Goal: Complete application form: Complete application form

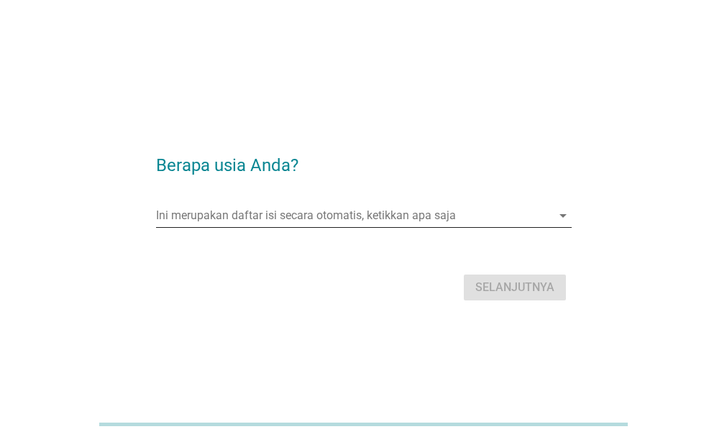
click at [450, 219] on input "Ini merupakan daftar isi secara otomatis, ketikkan apa saja" at bounding box center [354, 215] width 396 height 23
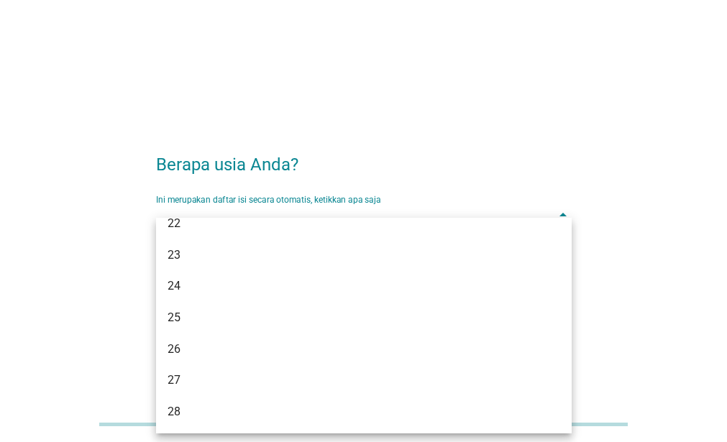
scroll to position [288, 0]
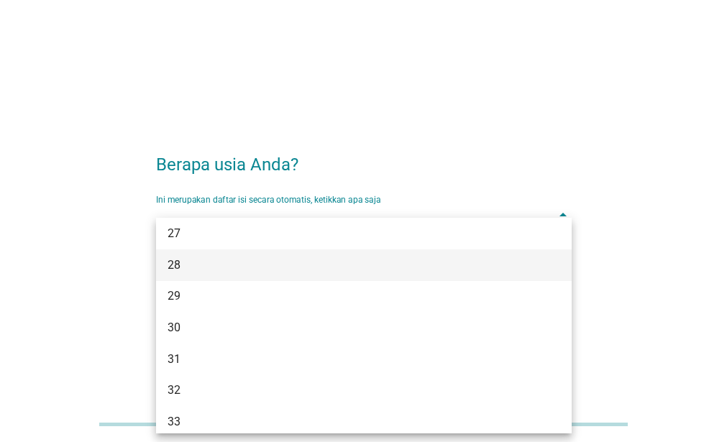
click at [447, 268] on div "28" at bounding box center [348, 265] width 360 height 17
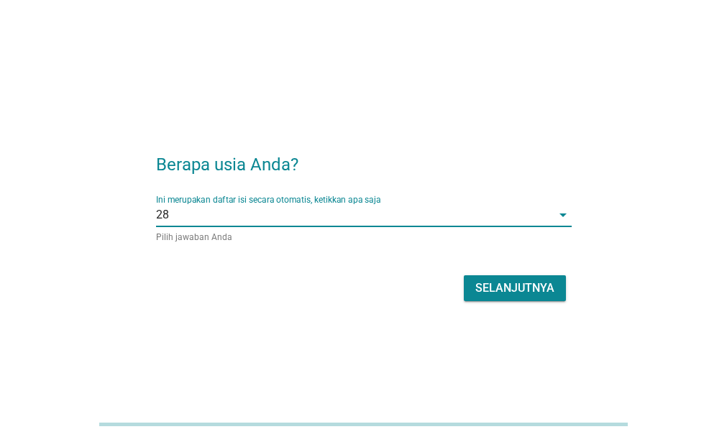
click at [506, 282] on div "Selanjutnya" at bounding box center [515, 288] width 79 height 17
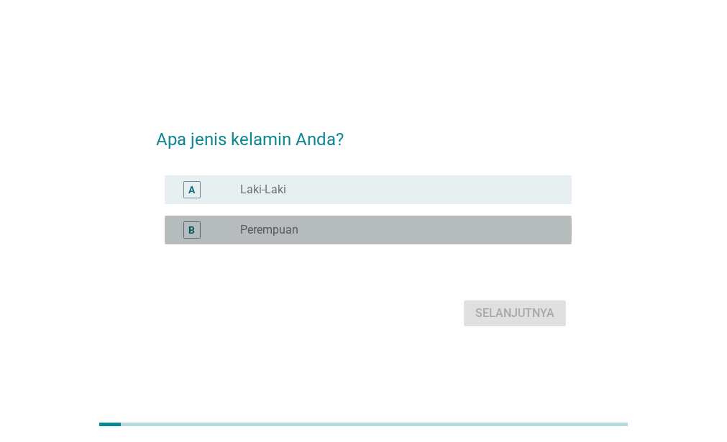
click at [445, 224] on div "radio_button_unchecked Perempuan" at bounding box center [394, 230] width 309 height 14
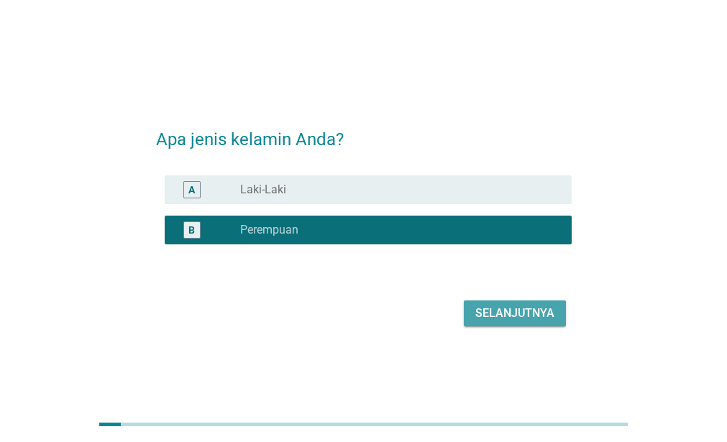
click at [506, 311] on div "Selanjutnya" at bounding box center [515, 313] width 79 height 17
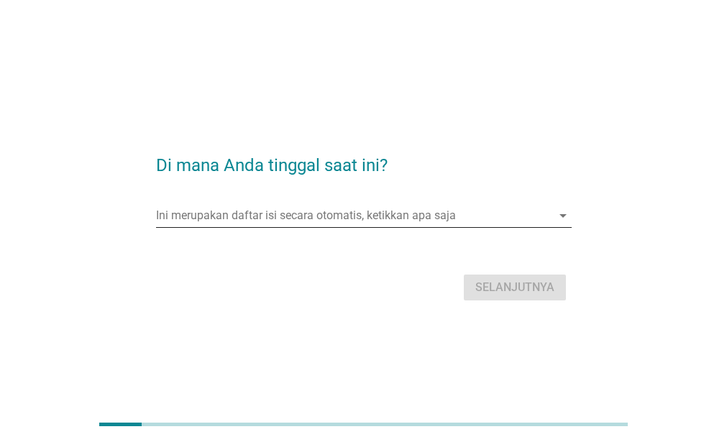
click at [454, 224] on input "Ini merupakan daftar isi secara otomatis, ketikkan apa saja" at bounding box center [354, 215] width 396 height 23
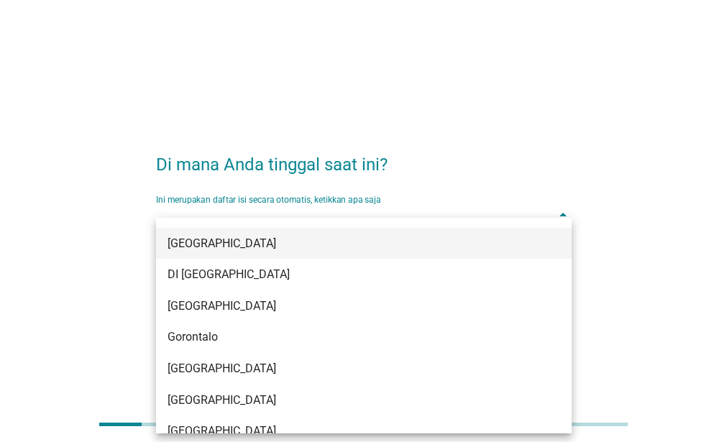
scroll to position [72, 0]
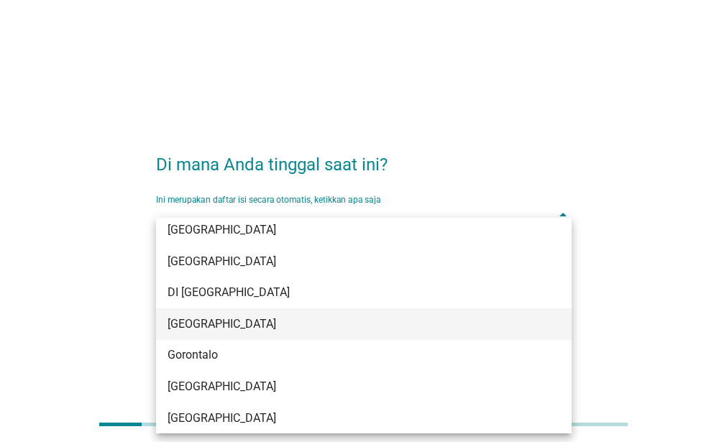
click at [399, 329] on div "[GEOGRAPHIC_DATA]" at bounding box center [348, 324] width 360 height 17
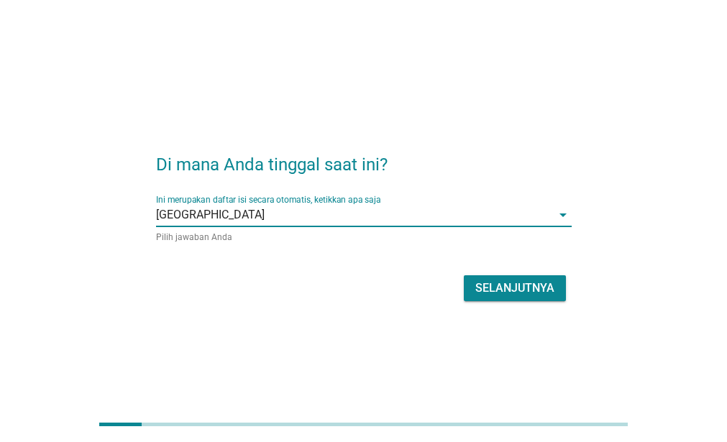
click at [527, 290] on div "Selanjutnya" at bounding box center [515, 288] width 79 height 17
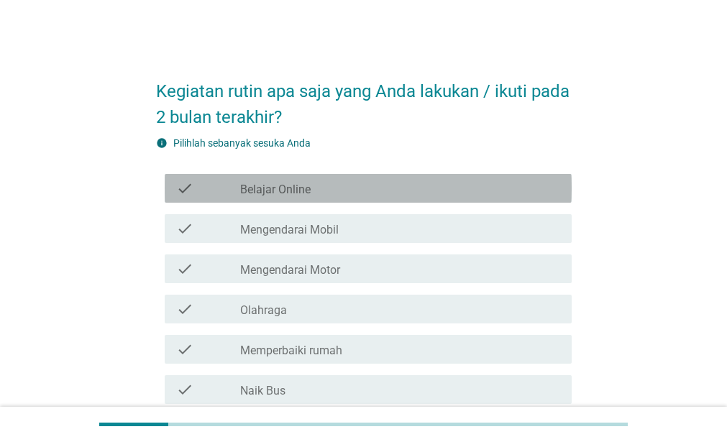
click at [434, 191] on div "check_box_outline_blank Belajar Online" at bounding box center [400, 188] width 320 height 17
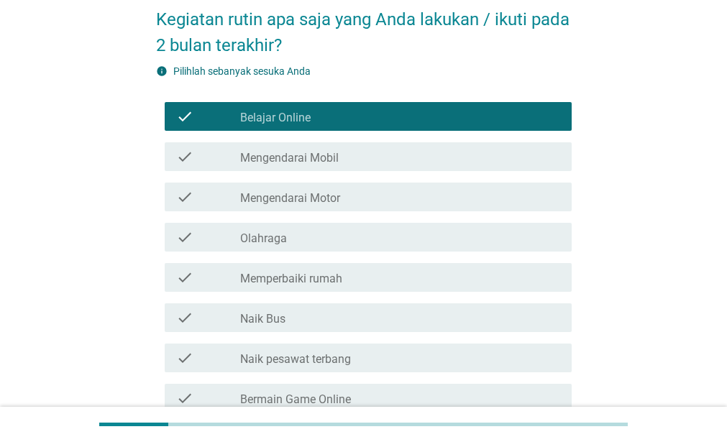
click at [435, 204] on div "check_box_outline_blank Mengendarai Motor" at bounding box center [400, 196] width 320 height 17
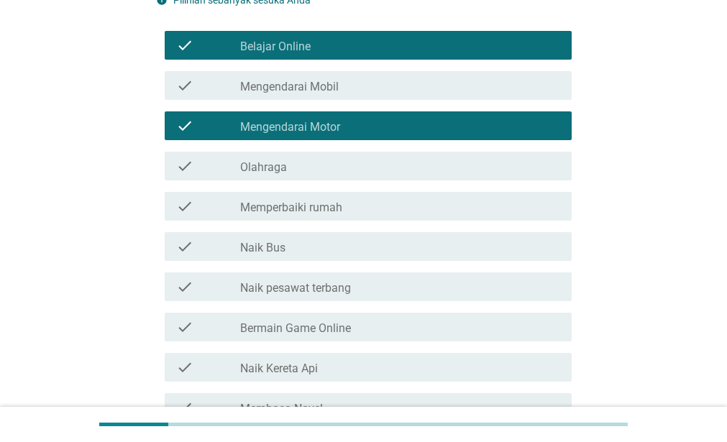
scroll to position [144, 0]
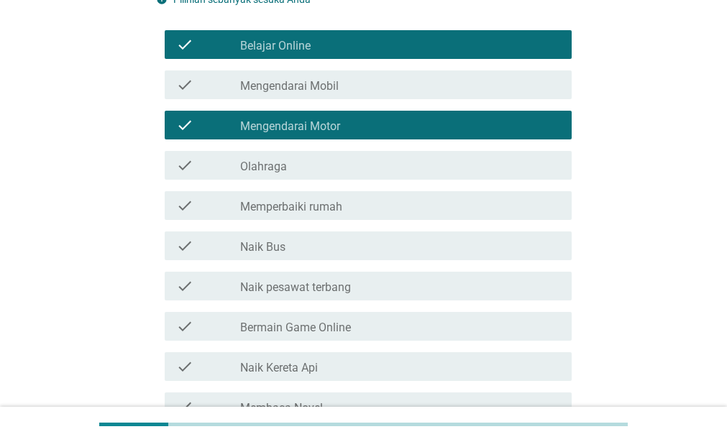
click at [442, 249] on div "check_box_outline_blank Naik Bus" at bounding box center [400, 245] width 320 height 17
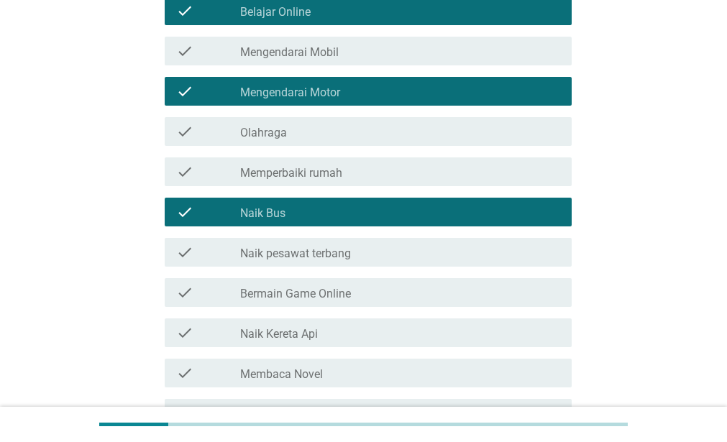
scroll to position [216, 0]
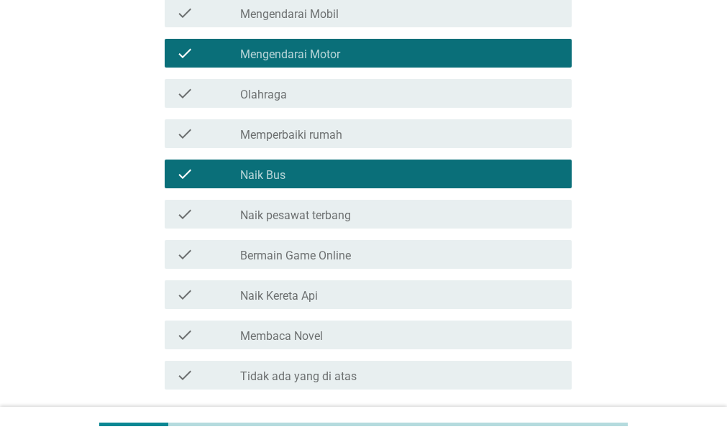
click at [445, 255] on div "check_box_outline_blank Bermain Game Online" at bounding box center [400, 254] width 320 height 17
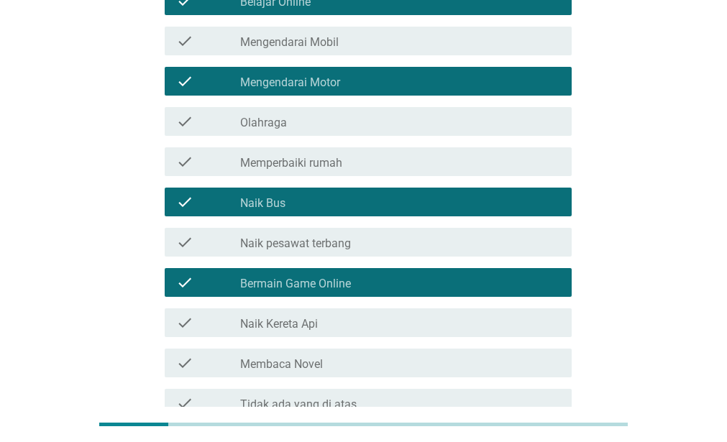
scroll to position [115, 0]
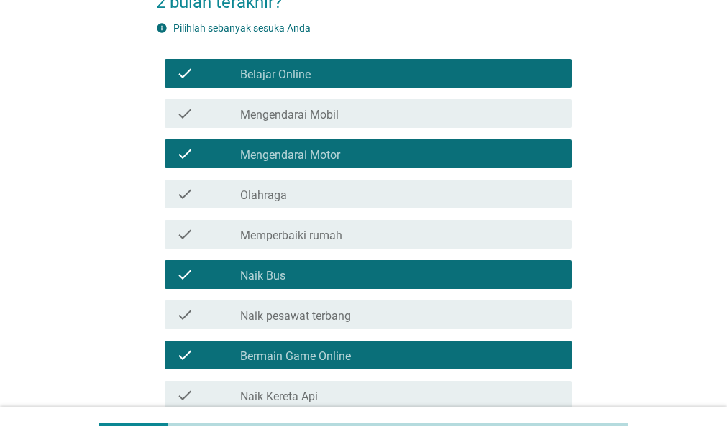
click at [419, 189] on div "check_box_outline_blank Olahraga" at bounding box center [400, 194] width 320 height 17
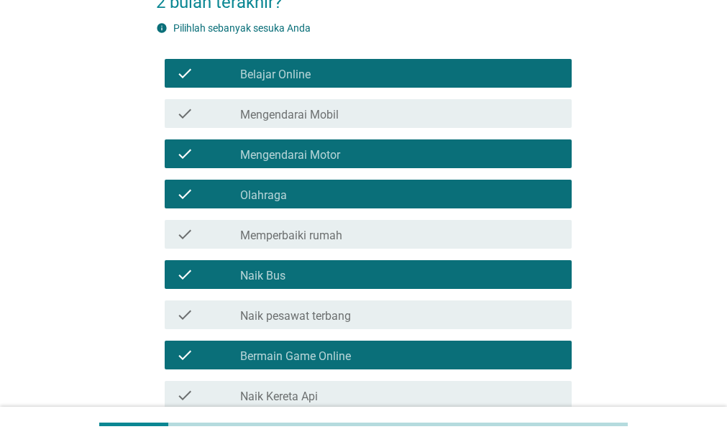
scroll to position [331, 0]
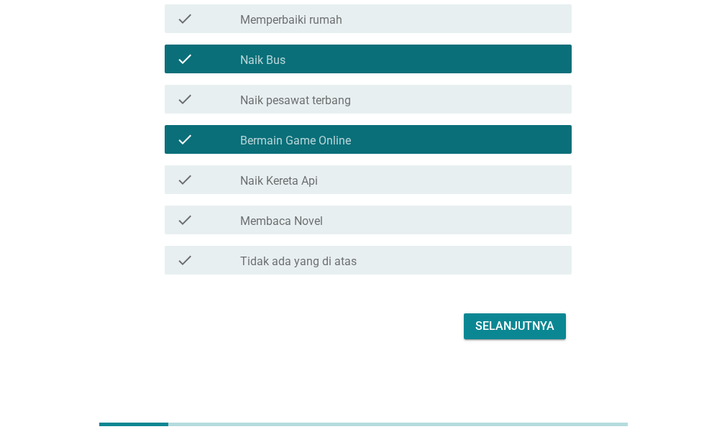
click at [491, 314] on button "Selanjutnya" at bounding box center [515, 327] width 102 height 26
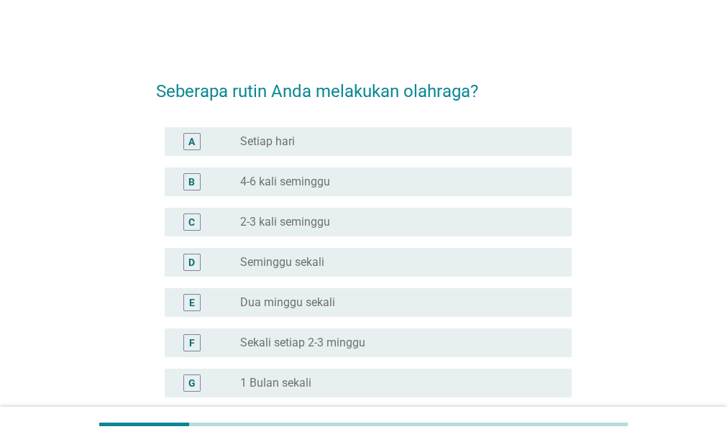
scroll to position [72, 0]
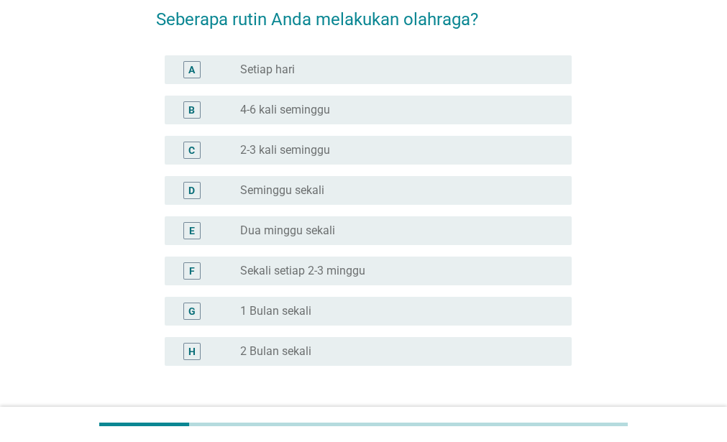
click at [437, 194] on div "radio_button_unchecked Seminggu sekali" at bounding box center [394, 190] width 309 height 14
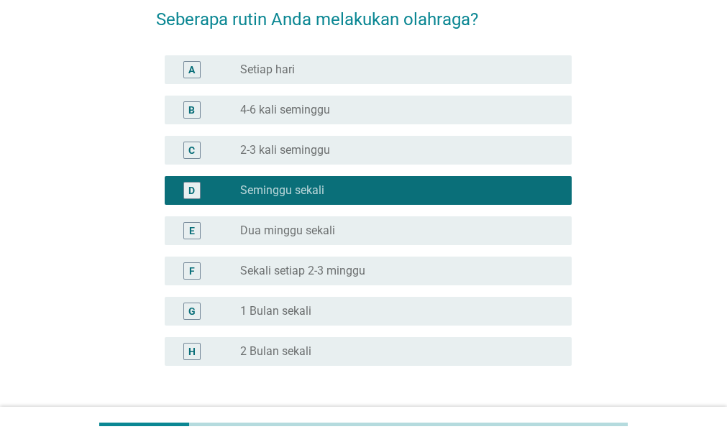
scroll to position [181, 0]
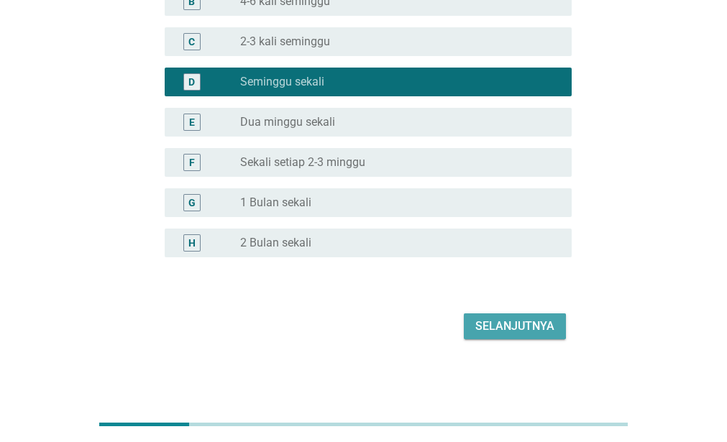
click at [535, 332] on div "Selanjutnya" at bounding box center [515, 326] width 79 height 17
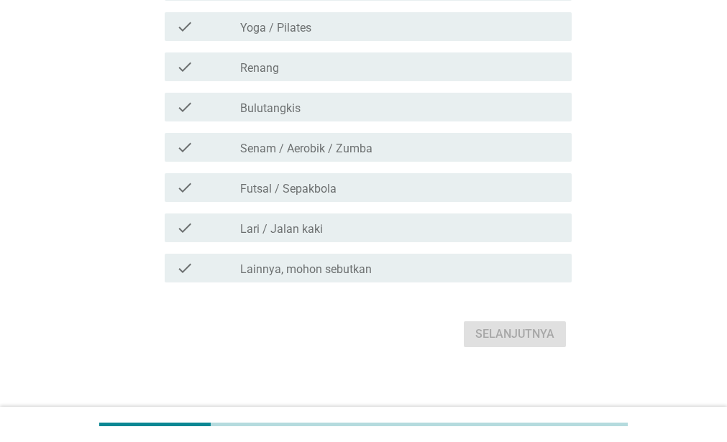
scroll to position [331, 0]
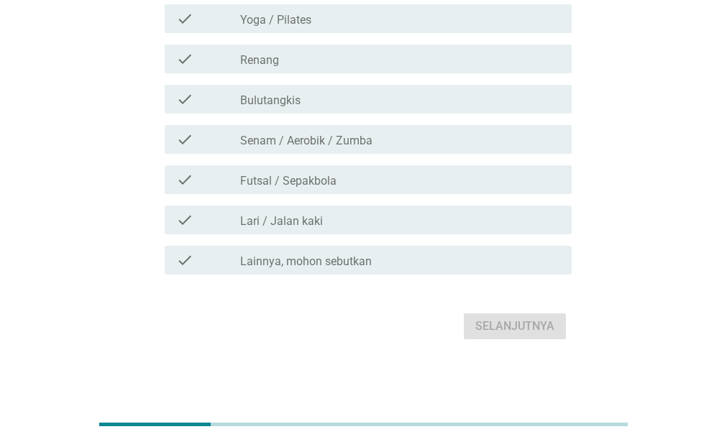
click at [381, 229] on div "check check_box_outline_blank Lari / Jalan kaki" at bounding box center [368, 220] width 407 height 29
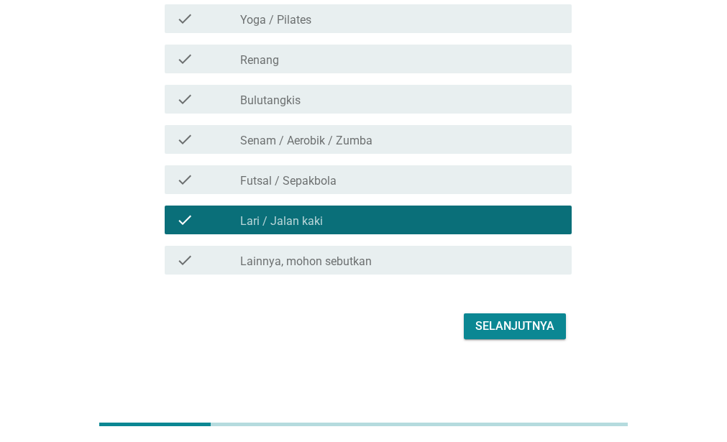
click at [506, 326] on div "Selanjutnya" at bounding box center [515, 326] width 79 height 17
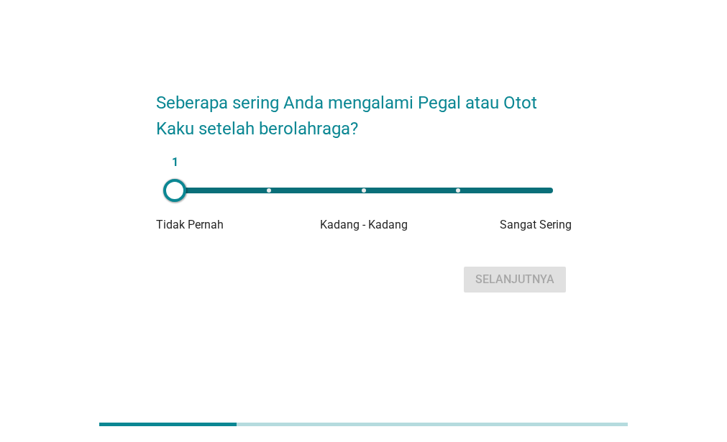
scroll to position [0, 0]
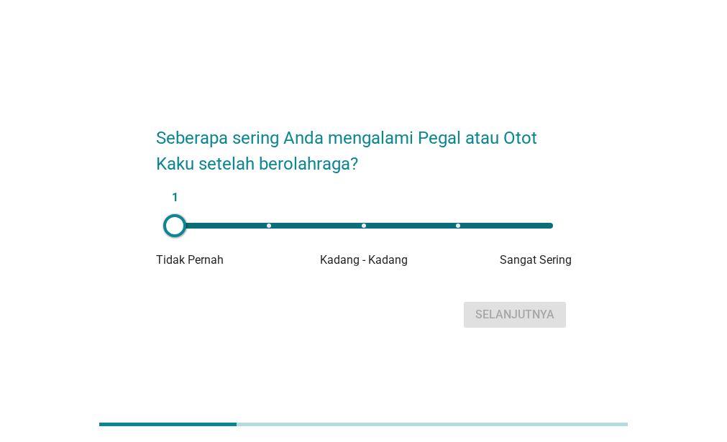
click at [461, 224] on div "1" at bounding box center [364, 226] width 378 height 6
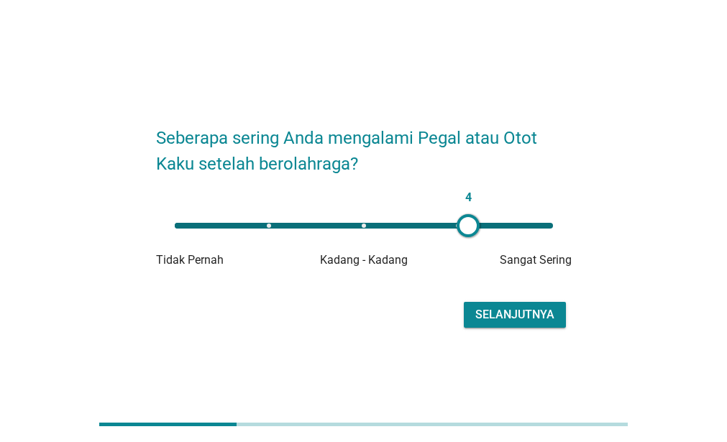
type input "5"
drag, startPoint x: 465, startPoint y: 227, endPoint x: 554, endPoint y: 224, distance: 88.5
click at [480, 224] on div at bounding box center [468, 225] width 23 height 23
click at [524, 315] on div "Selanjutnya" at bounding box center [515, 314] width 79 height 17
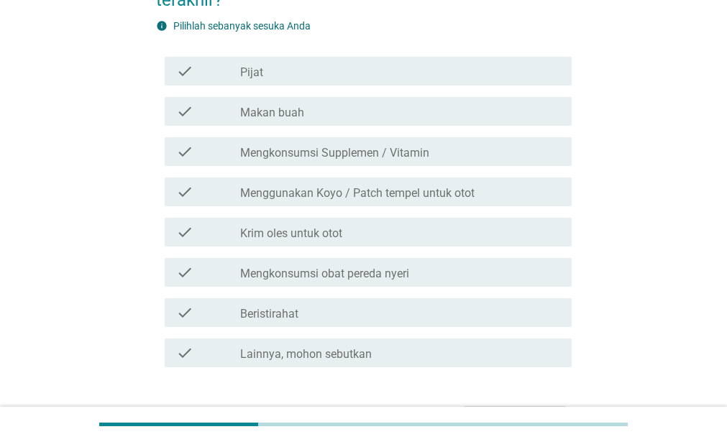
scroll to position [144, 0]
click at [428, 119] on div "check_box_outline_blank Makan buah" at bounding box center [400, 110] width 320 height 17
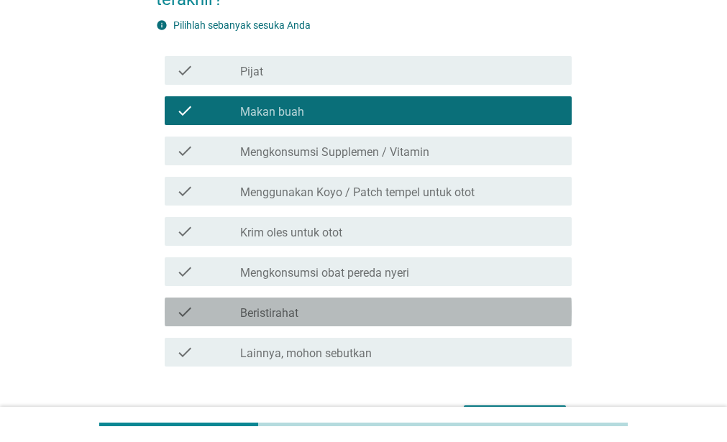
click at [425, 317] on div "check_box_outline_blank Beristirahat" at bounding box center [400, 312] width 320 height 17
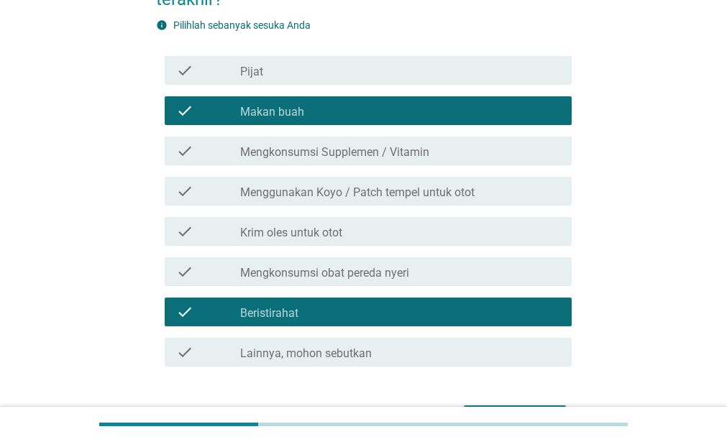
scroll to position [236, 0]
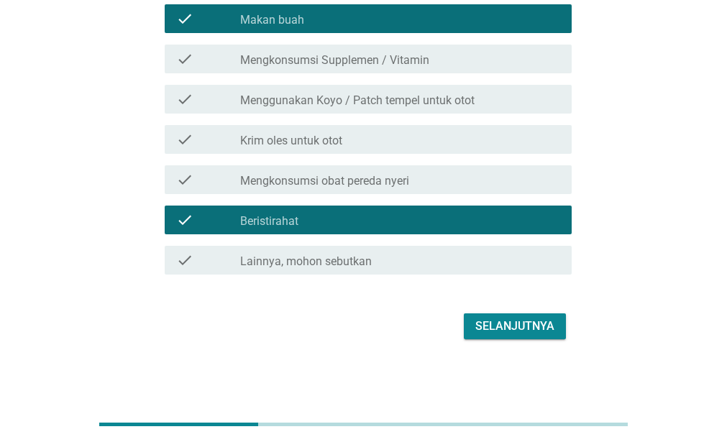
click at [476, 324] on div "Selanjutnya" at bounding box center [515, 326] width 79 height 17
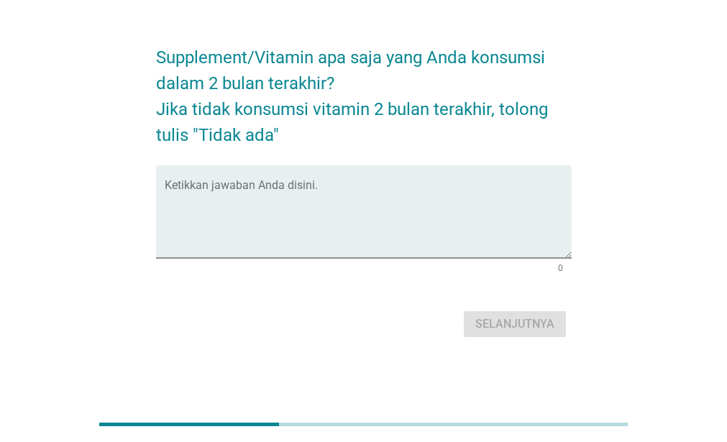
scroll to position [0, 0]
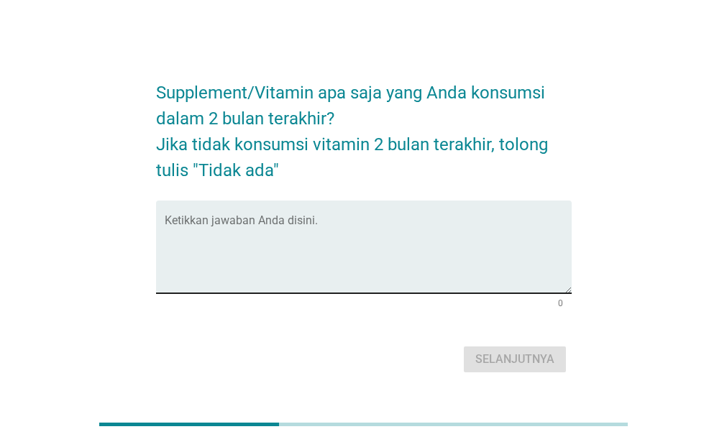
click at [478, 240] on textarea "Ketikkan jawaban Anda disini." at bounding box center [368, 256] width 407 height 76
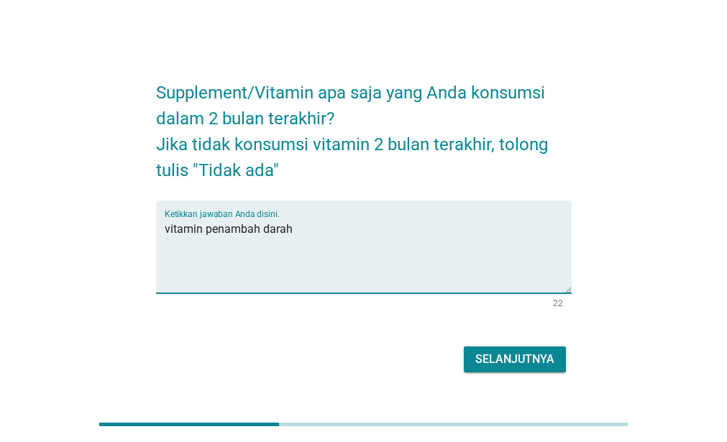
type textarea "vitamin penambah darah"
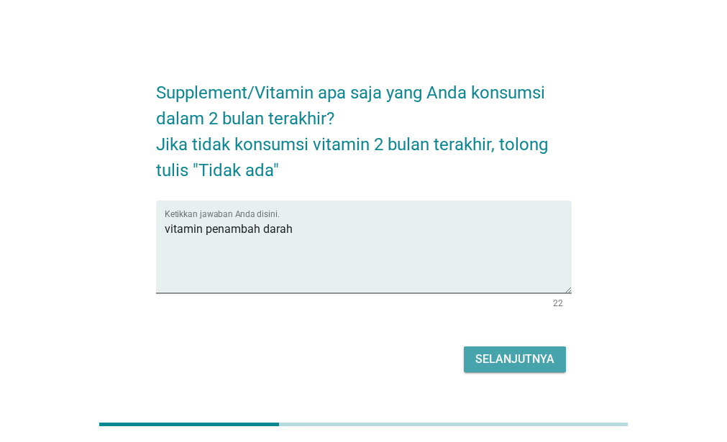
click at [524, 356] on div "Selanjutnya" at bounding box center [515, 359] width 79 height 17
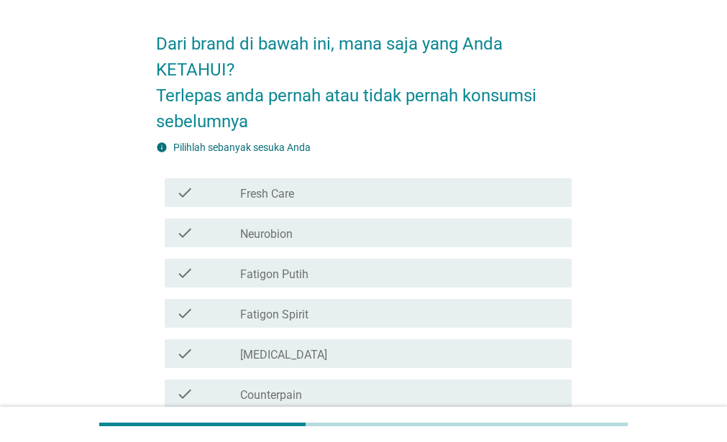
scroll to position [72, 0]
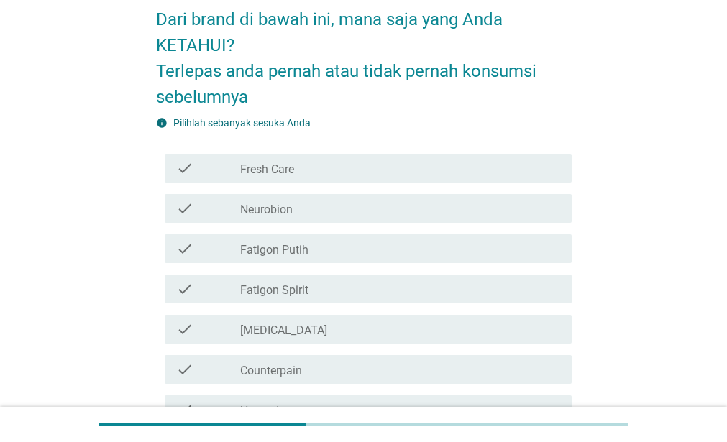
click at [551, 165] on div "check_box_outline_blank Fresh Care" at bounding box center [400, 168] width 320 height 17
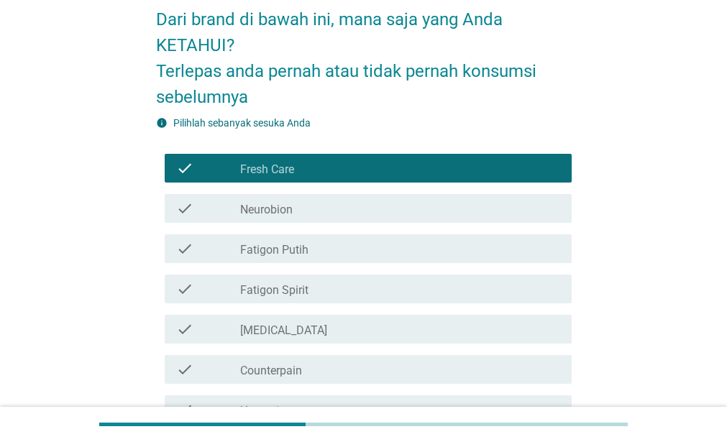
click at [527, 205] on div "check_box_outline_blank Neurobion" at bounding box center [400, 208] width 320 height 17
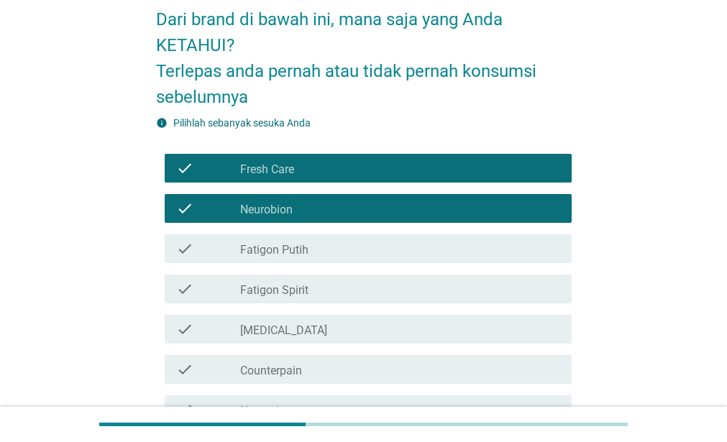
click at [510, 246] on div "check_box_outline_blank Fatigon Putih" at bounding box center [400, 248] width 320 height 17
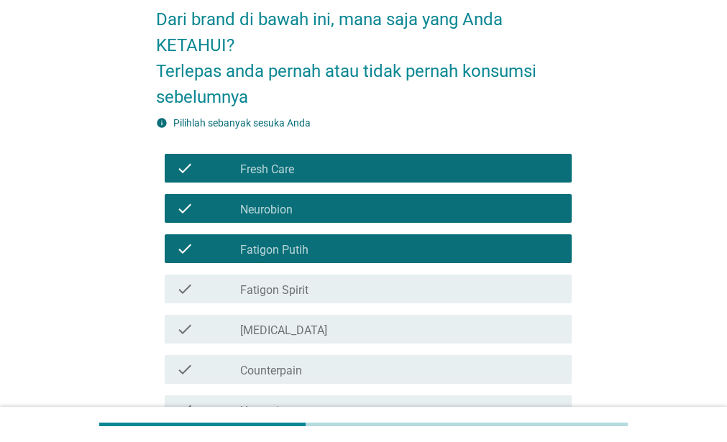
click at [500, 283] on div "check_box_outline_blank Fatigon Spirit" at bounding box center [400, 289] width 320 height 17
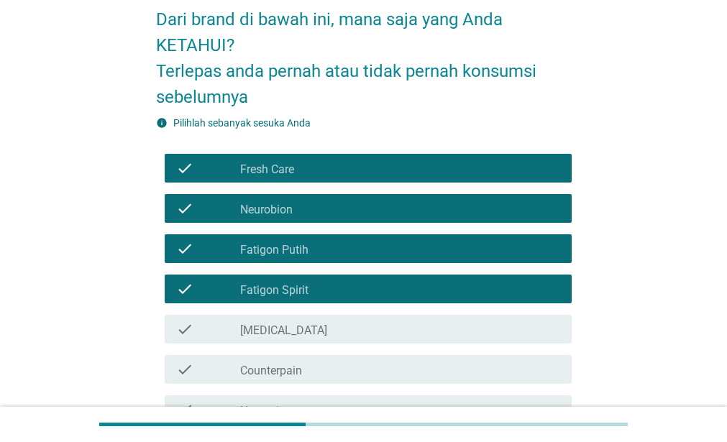
click at [495, 321] on div "check_box_outline_blank [MEDICAL_DATA]" at bounding box center [400, 329] width 320 height 17
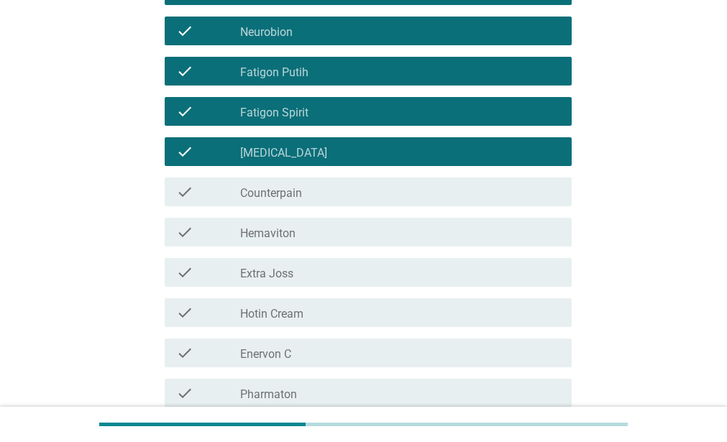
scroll to position [288, 0]
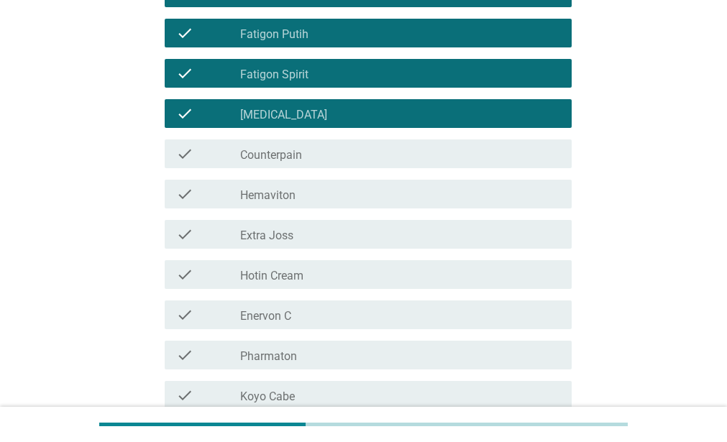
click at [465, 150] on div "check_box_outline_blank Counterpain" at bounding box center [400, 153] width 320 height 17
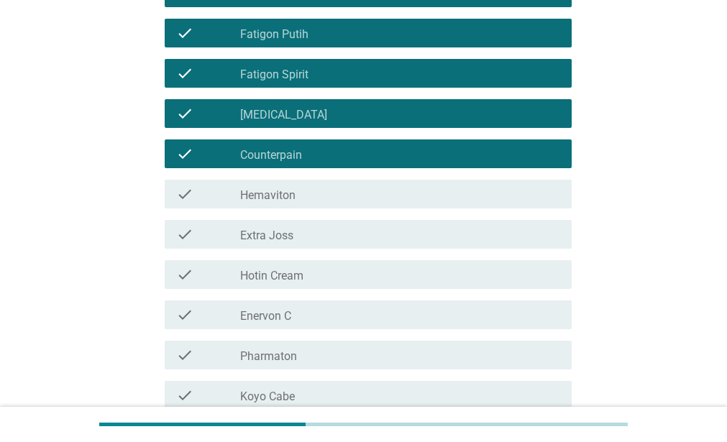
click at [465, 186] on div "check_box_outline_blank Hemaviton" at bounding box center [400, 194] width 320 height 17
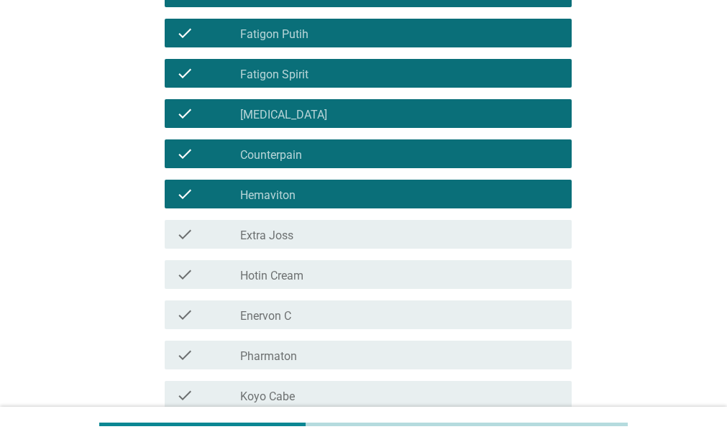
click at [468, 224] on div "check check_box_outline_blank Extra Joss" at bounding box center [368, 234] width 407 height 29
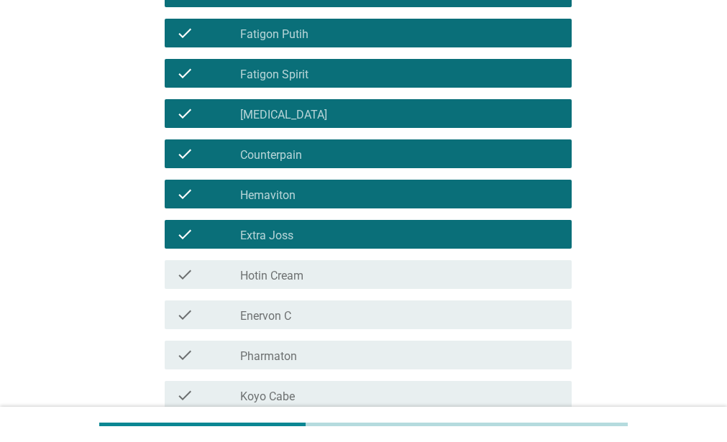
click at [476, 273] on div "check_box_outline_blank Hotin Cream" at bounding box center [400, 274] width 320 height 17
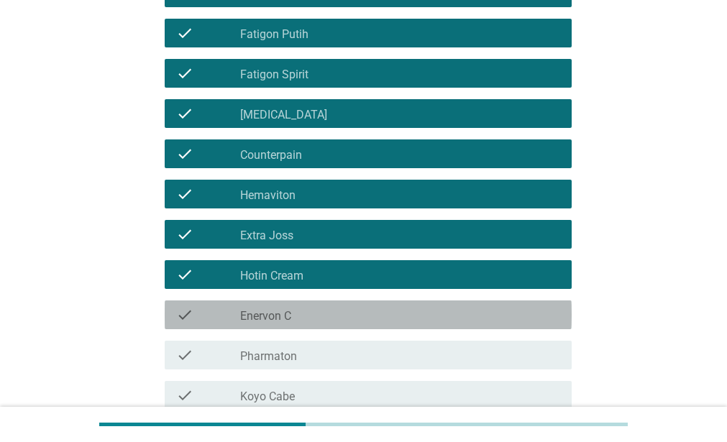
click at [478, 309] on div "check_box_outline_blank Enervon C" at bounding box center [400, 314] width 320 height 17
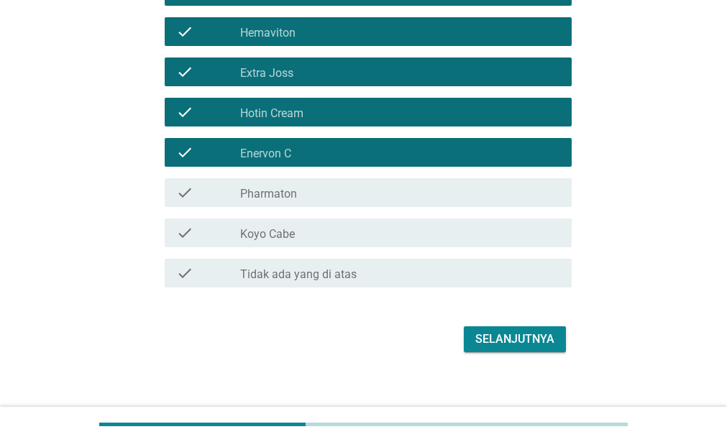
scroll to position [463, 0]
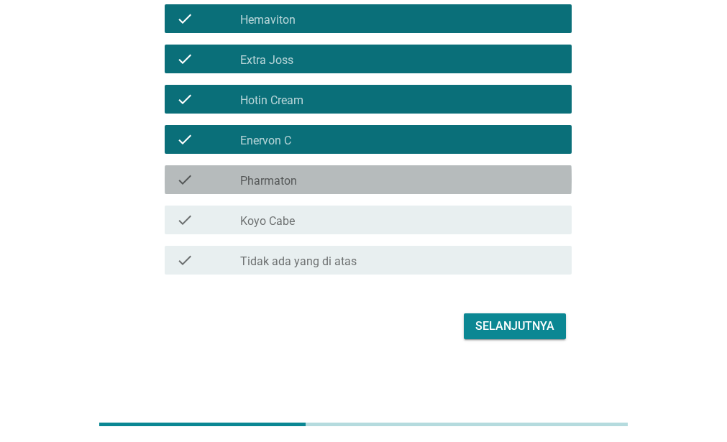
click at [456, 176] on div "check_box_outline_blank Pharmaton" at bounding box center [400, 179] width 320 height 17
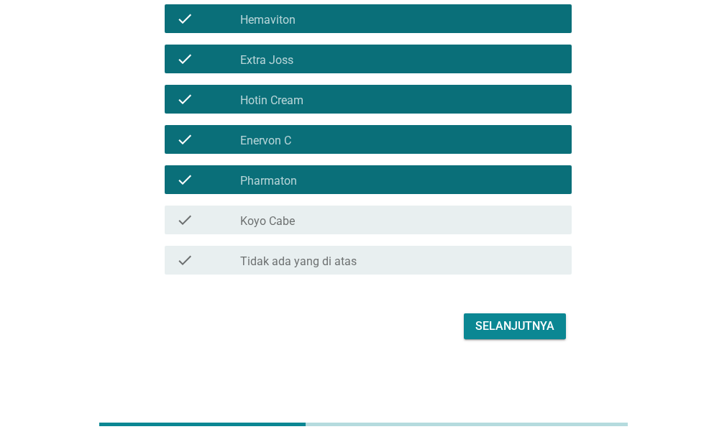
click at [455, 206] on div "check check_box_outline_blank Koyo Cabe" at bounding box center [368, 220] width 407 height 29
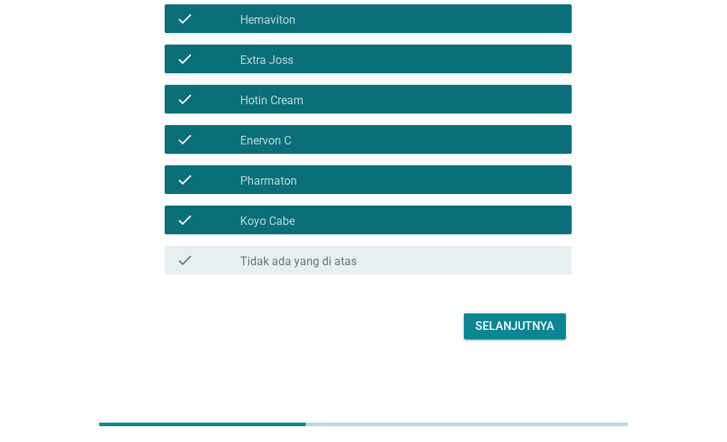
click at [517, 322] on div "Selanjutnya" at bounding box center [515, 326] width 79 height 17
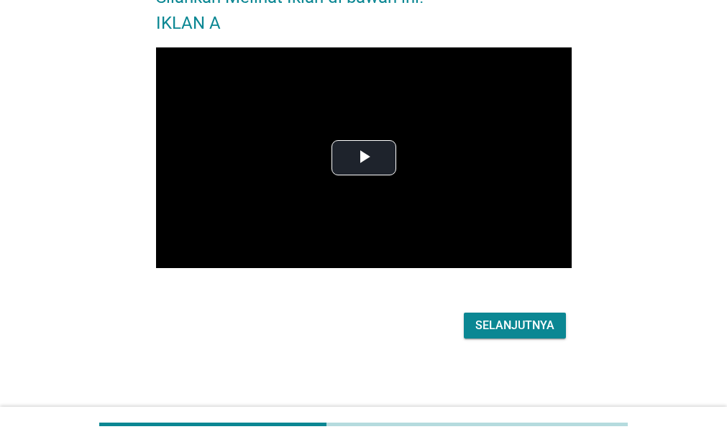
scroll to position [0, 0]
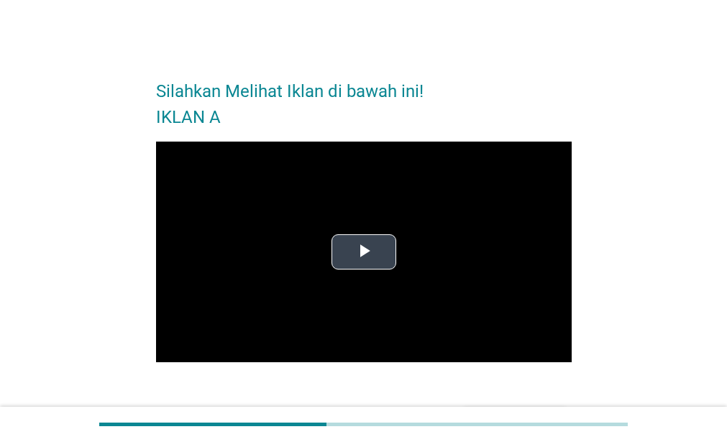
click at [364, 252] on span "Video Player" at bounding box center [364, 252] width 0 height 0
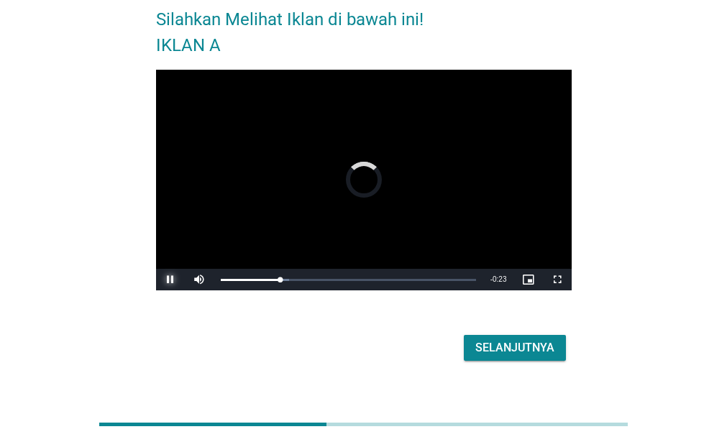
click at [165, 280] on span "Video Player" at bounding box center [170, 280] width 29 height 0
click at [298, 281] on div "0:08" at bounding box center [297, 280] width 1 height 4
drag, startPoint x: 298, startPoint y: 278, endPoint x: 212, endPoint y: 276, distance: 85.6
click at [212, 276] on div "Play Unmute 0% Current Time 0:09 / Duration 0:29 Loaded : 0.00% 0:00 0:09 Strea…" at bounding box center [364, 280] width 416 height 22
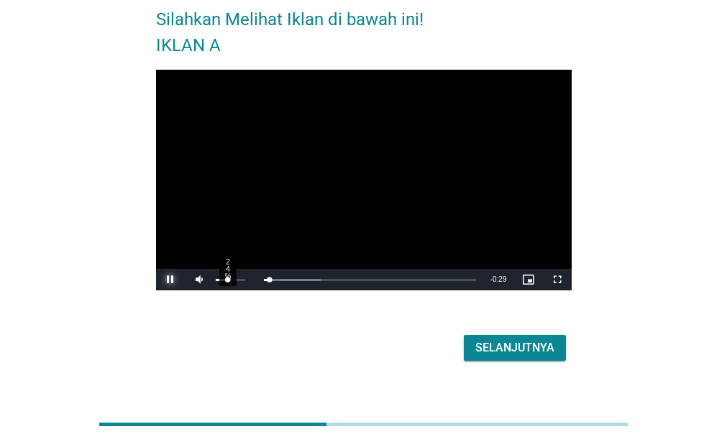
drag, startPoint x: 228, startPoint y: 279, endPoint x: 237, endPoint y: 280, distance: 8.7
click at [229, 279] on div "24%" at bounding box center [230, 280] width 29 height 2
click at [239, 279] on div "78%" at bounding box center [230, 280] width 29 height 2
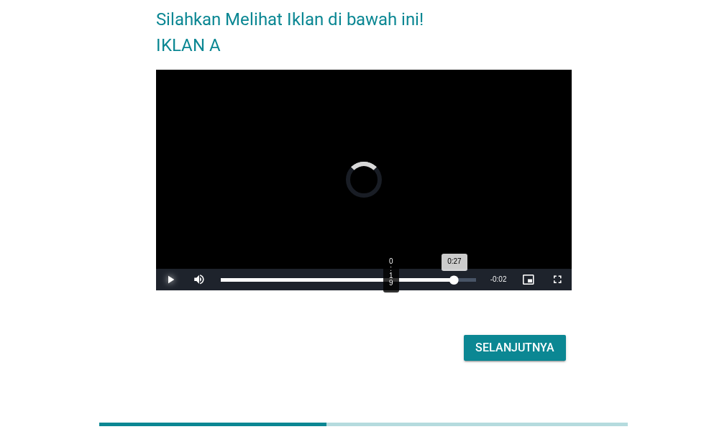
drag, startPoint x: 454, startPoint y: 280, endPoint x: 389, endPoint y: 283, distance: 64.8
click at [389, 283] on div "Loaded : 0.00% 0:19 0:27" at bounding box center [349, 280] width 270 height 22
drag, startPoint x: 453, startPoint y: 276, endPoint x: 437, endPoint y: 278, distance: 16.6
click at [437, 278] on div "Loaded : 80.84% 0:26 0:27" at bounding box center [348, 280] width 255 height 4
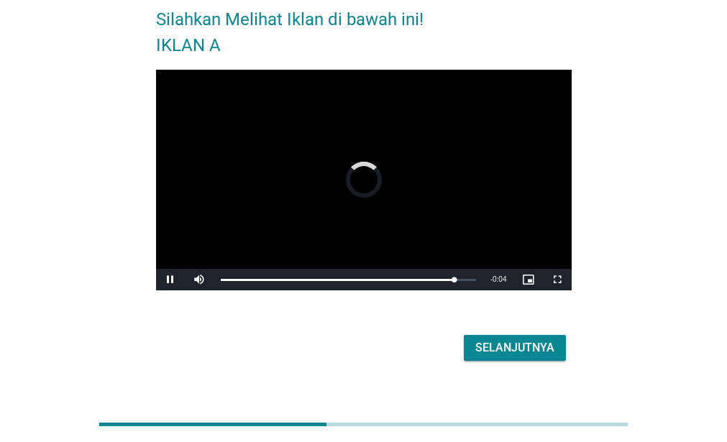
click at [388, 237] on video "Video Player" at bounding box center [364, 181] width 416 height 222
drag, startPoint x: 435, startPoint y: 277, endPoint x: 419, endPoint y: 276, distance: 15.9
click at [419, 276] on div "Loaded : 0.00% 0:23 0:24" at bounding box center [349, 280] width 270 height 22
click at [171, 280] on span "Video Player" at bounding box center [170, 280] width 29 height 0
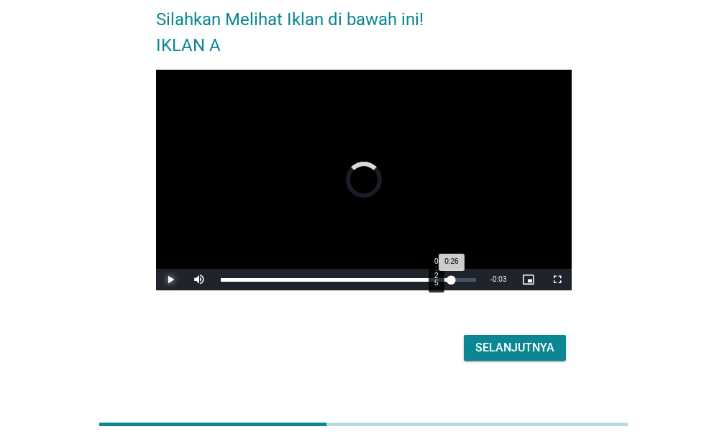
drag, startPoint x: 451, startPoint y: 279, endPoint x: 435, endPoint y: 277, distance: 16.0
click at [435, 277] on div "Loaded : 0.00% 0:25 0:26" at bounding box center [349, 280] width 270 height 22
click at [423, 280] on div "0:25" at bounding box center [336, 280] width 231 height 4
click at [225, 278] on div "Loaded : 80.84% 0:00 0:23" at bounding box center [348, 280] width 255 height 4
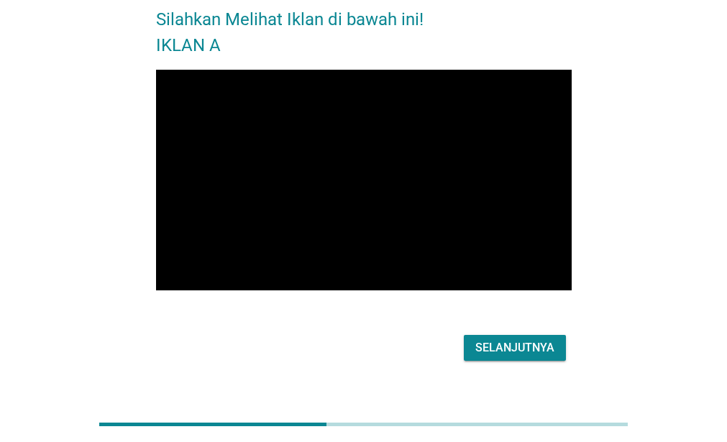
click at [542, 345] on div "Selanjutnya" at bounding box center [515, 348] width 79 height 17
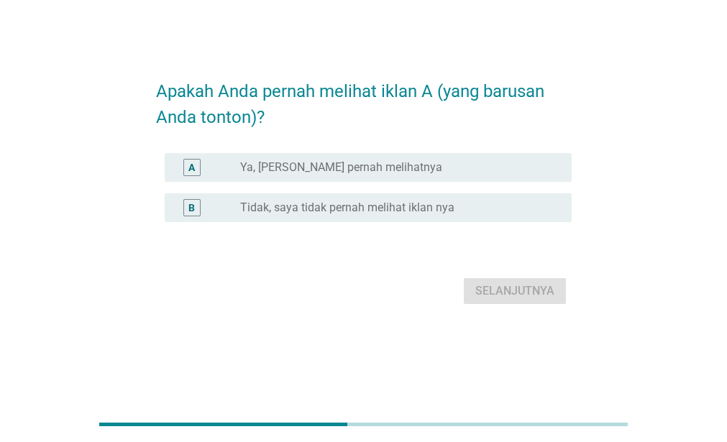
scroll to position [0, 0]
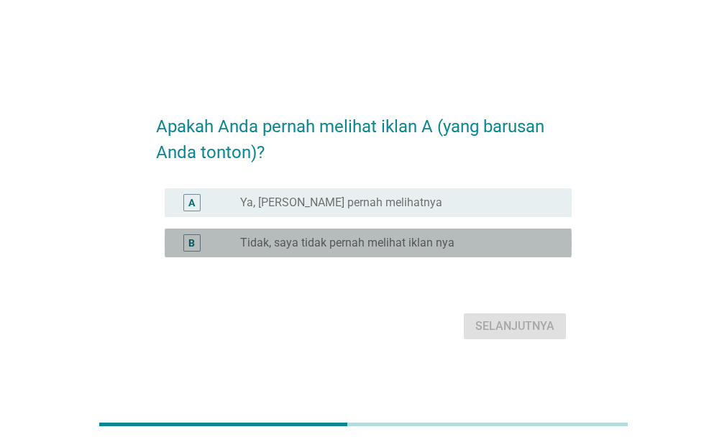
click at [258, 247] on label "Tidak, saya tidak pernah melihat iklan nya" at bounding box center [347, 243] width 214 height 14
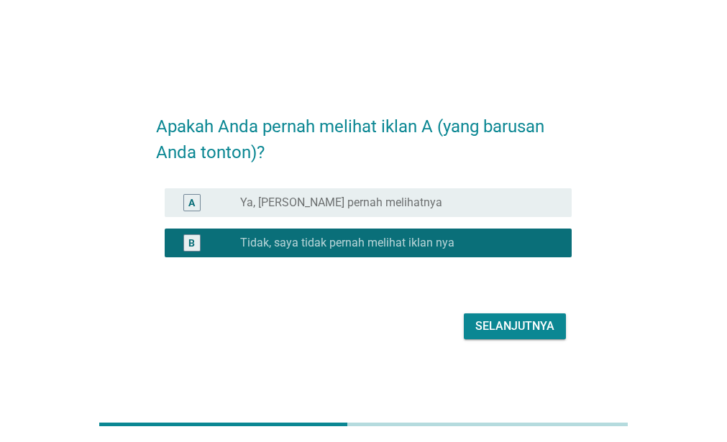
click at [491, 319] on div "Selanjutnya" at bounding box center [515, 326] width 79 height 17
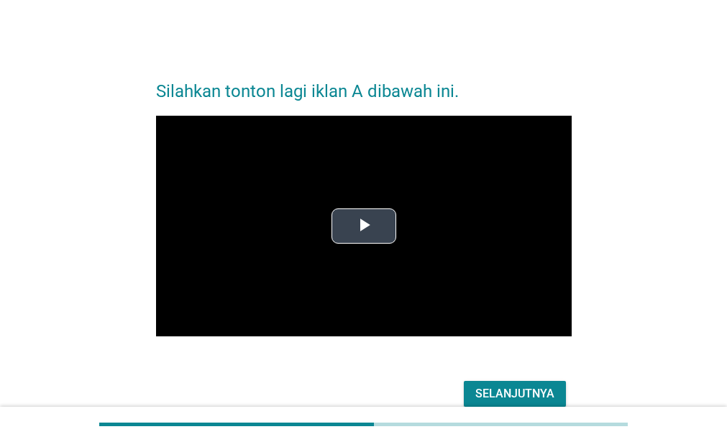
click at [364, 226] on span "Video Player" at bounding box center [364, 226] width 0 height 0
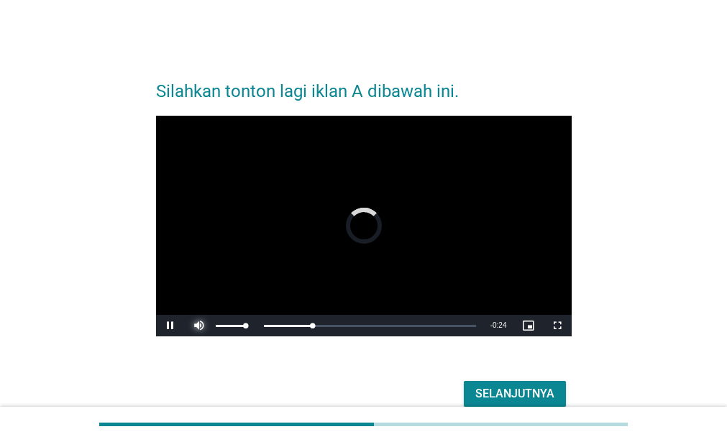
click at [206, 326] on span "Video Player" at bounding box center [199, 326] width 29 height 0
drag, startPoint x: 279, startPoint y: 325, endPoint x: 248, endPoint y: 322, distance: 31.1
click at [248, 322] on div "Loaded : 0.00% 0:04 0:06" at bounding box center [349, 326] width 270 height 22
click at [224, 325] on div "0:03" at bounding box center [250, 326] width 59 height 4
click at [204, 338] on div "Video Player is loading. Play Video Pause Unmute 12% Current Time 0:01 / Durati…" at bounding box center [364, 232] width 416 height 233
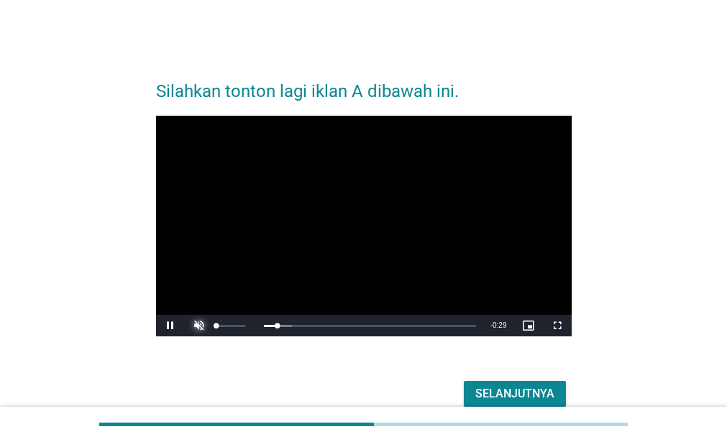
click at [204, 326] on span "Video Player" at bounding box center [199, 326] width 29 height 0
click at [200, 326] on span "Video Player" at bounding box center [199, 326] width 29 height 0
click at [162, 326] on span "Video Player" at bounding box center [170, 326] width 29 height 0
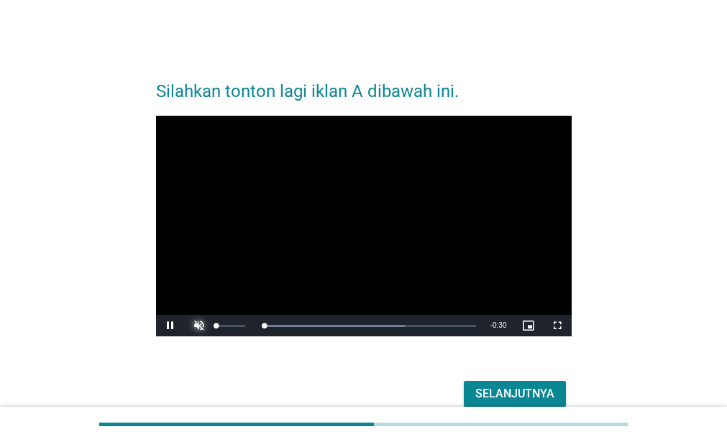
click at [201, 326] on span "Video Player" at bounding box center [199, 326] width 29 height 0
click at [240, 325] on div "Volume Level" at bounding box center [228, 326] width 24 height 2
click at [235, 325] on div "66%" at bounding box center [230, 326] width 29 height 2
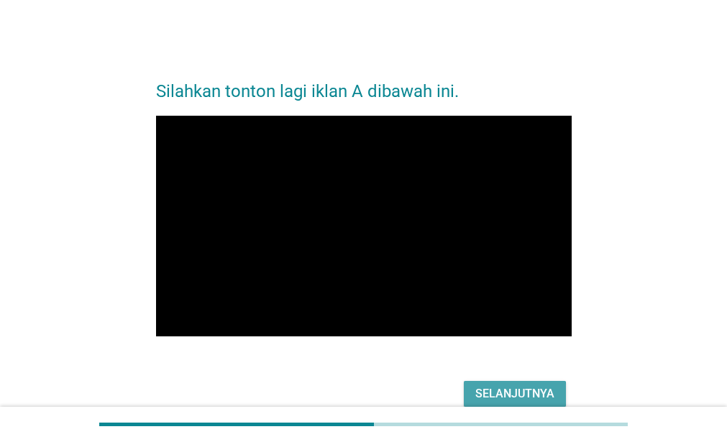
click at [551, 391] on div "Selanjutnya" at bounding box center [515, 394] width 79 height 17
